Goal: Check status: Check status

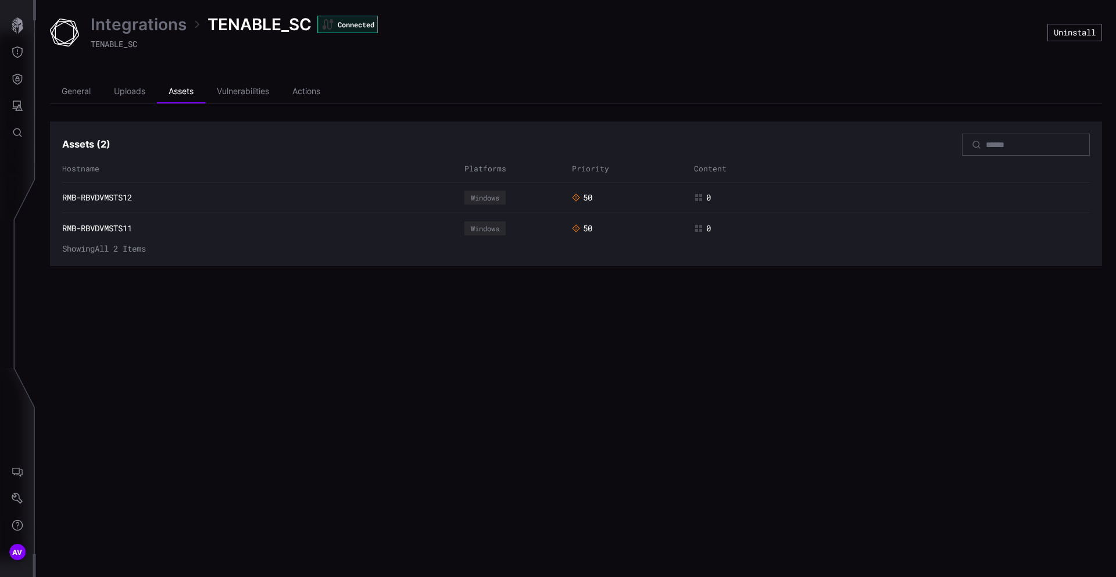
click at [125, 107] on div "General Uploads Assets Vulnerabilities Actions Assets ( 2 ) Hostname Platforms …" at bounding box center [576, 173] width 1052 height 186
click at [127, 97] on li "Uploads" at bounding box center [129, 91] width 55 height 23
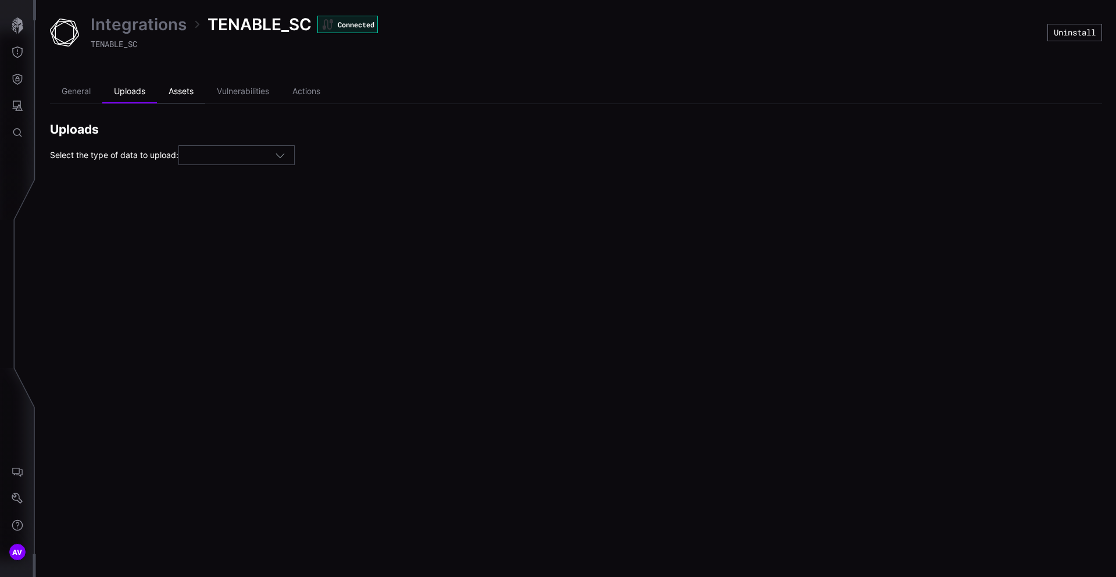
click at [192, 94] on li "Assets" at bounding box center [181, 91] width 48 height 23
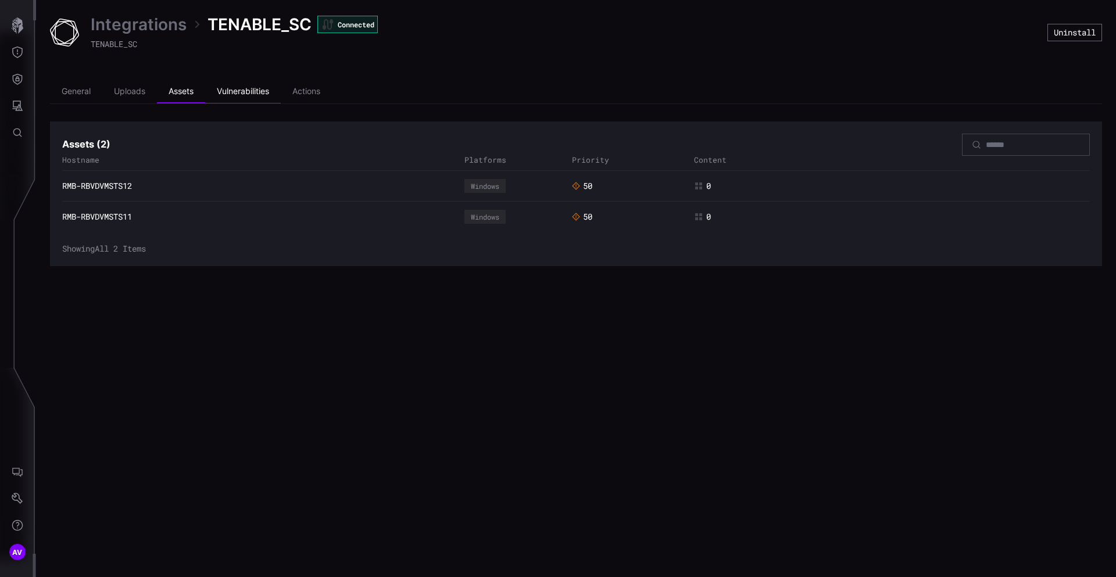
click at [230, 90] on li "Vulnerabilities" at bounding box center [243, 91] width 76 height 23
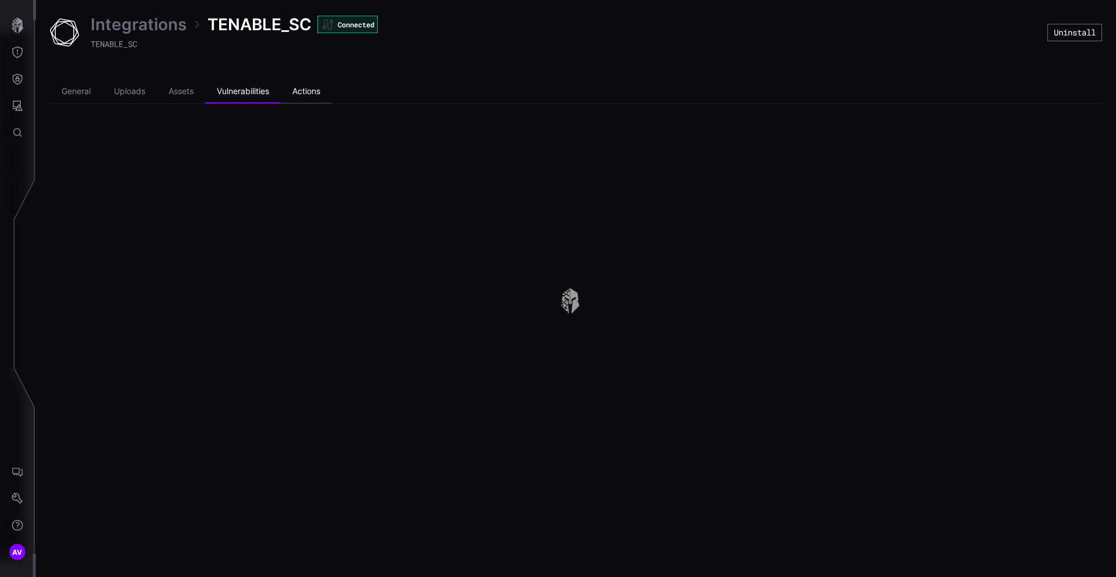
click at [301, 90] on li "Actions" at bounding box center [306, 91] width 51 height 23
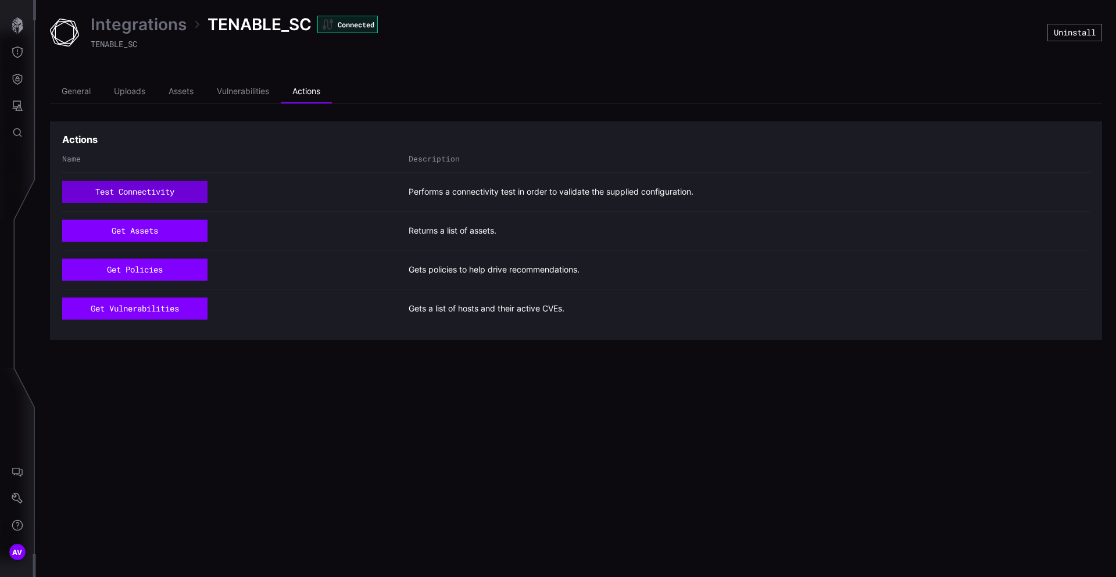
click at [151, 189] on button "test connectivity" at bounding box center [134, 192] width 145 height 22
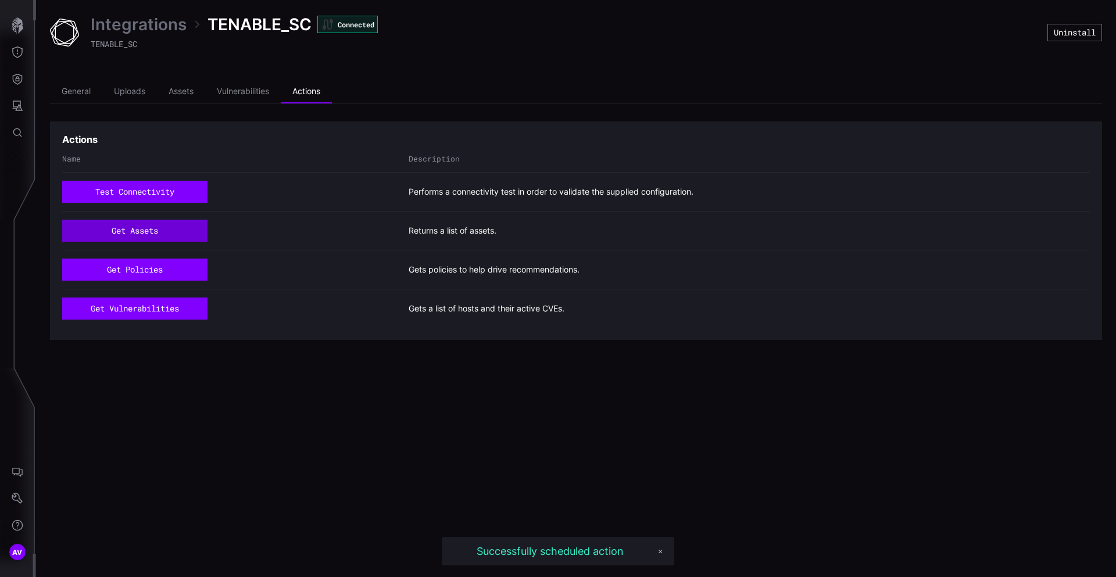
click at [159, 231] on button "get assets" at bounding box center [134, 231] width 145 height 22
click at [153, 278] on button "get policies" at bounding box center [134, 269] width 139 height 21
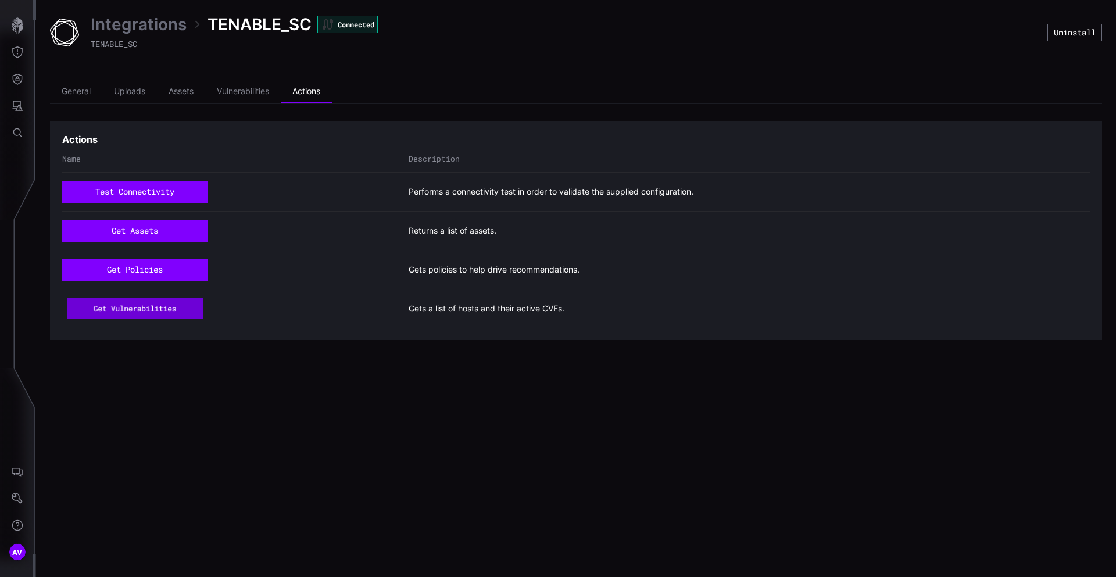
click at [144, 311] on button "get vulnerabilities" at bounding box center [135, 308] width 136 height 21
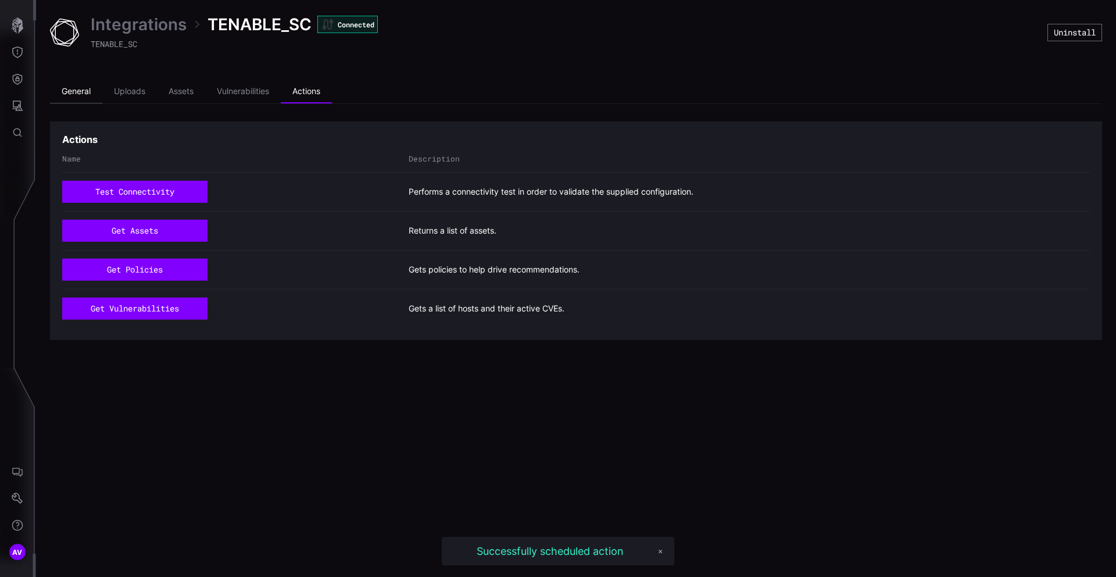
click at [79, 96] on li "General" at bounding box center [76, 91] width 52 height 23
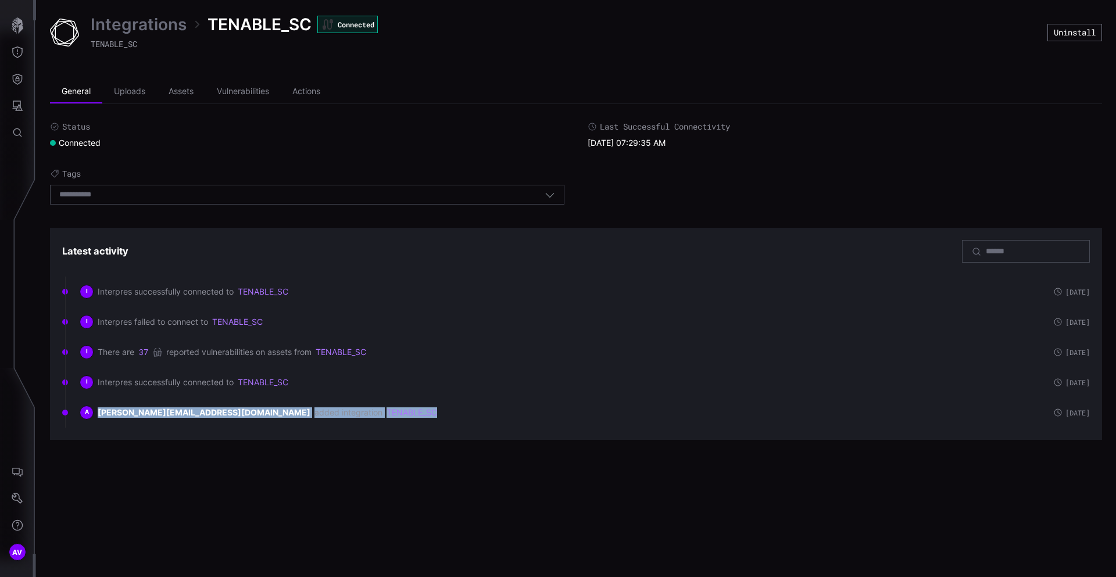
drag, startPoint x: 95, startPoint y: 416, endPoint x: 377, endPoint y: 416, distance: 281.3
click at [377, 416] on div "A [EMAIL_ADDRESS][DOMAIN_NAME] added integration TENABLE_SC" at bounding box center [561, 413] width 962 height 14
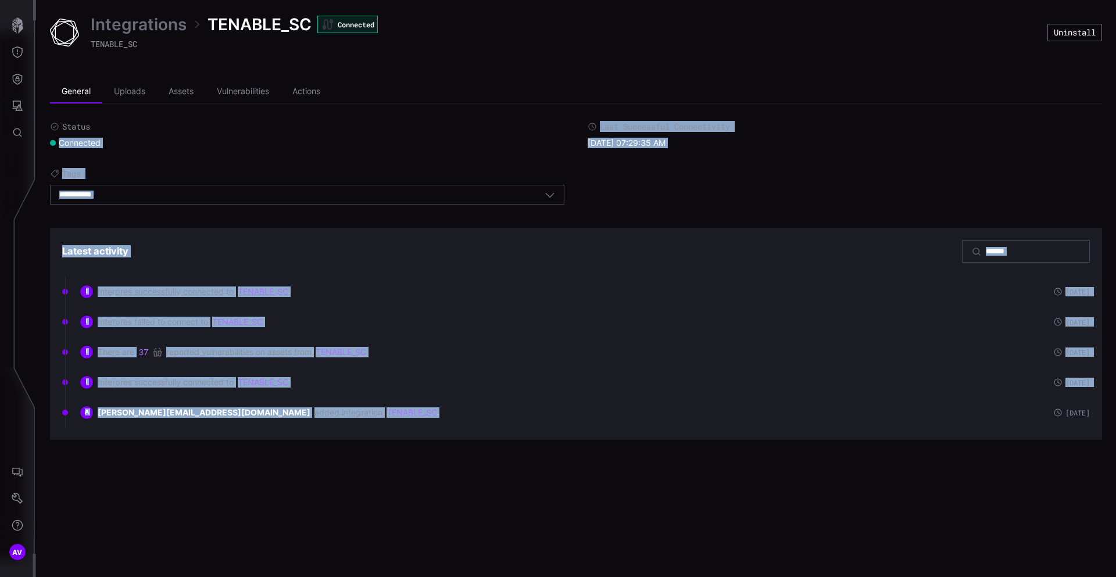
drag, startPoint x: 377, startPoint y: 416, endPoint x: 416, endPoint y: 139, distance: 280.0
click at [416, 139] on div "Status Connected Last Successful Connectivity [DATE] 07:29:35 AM Tags Select ta…" at bounding box center [576, 280] width 1052 height 319
click at [416, 139] on div "Connected" at bounding box center [307, 143] width 514 height 10
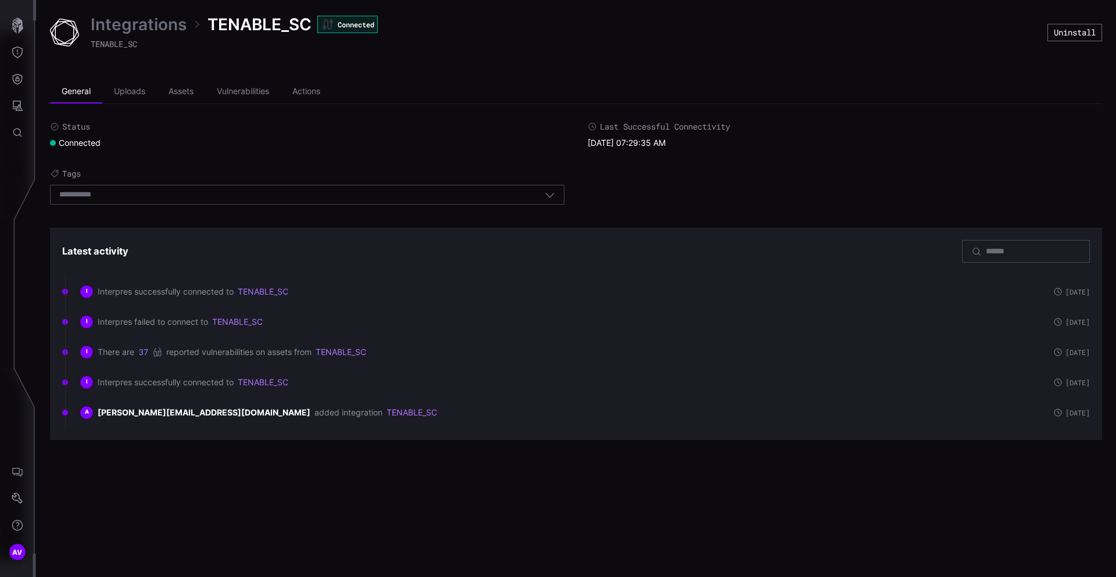
click at [416, 139] on div "Connected" at bounding box center [307, 143] width 514 height 10
drag, startPoint x: 416, startPoint y: 139, endPoint x: 413, endPoint y: 177, distance: 38.5
click at [413, 177] on div "Status Connected Last Successful Connectivity [DATE] 07:29:35 AM Tags Select ta…" at bounding box center [576, 166] width 1052 height 90
